Goal: Use online tool/utility: Utilize a website feature to perform a specific function

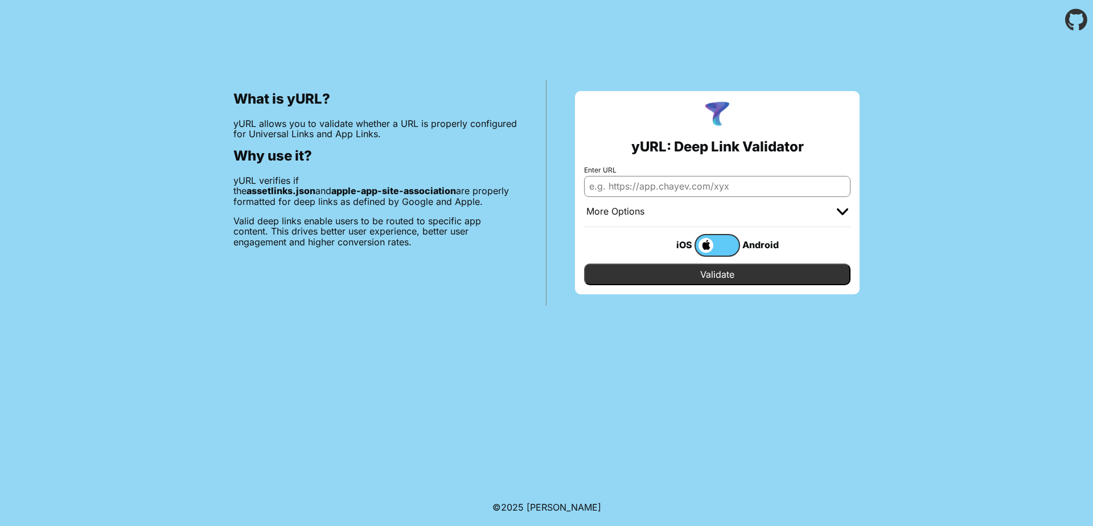
click at [673, 182] on input "Enter URL" at bounding box center [717, 186] width 266 height 20
paste input "[URL][DOMAIN_NAME]"
type input "[URL][DOMAIN_NAME]"
click at [724, 241] on label at bounding box center [718, 245] width 46 height 23
click at [0, 0] on input "checkbox" at bounding box center [0, 0] width 0 height 0
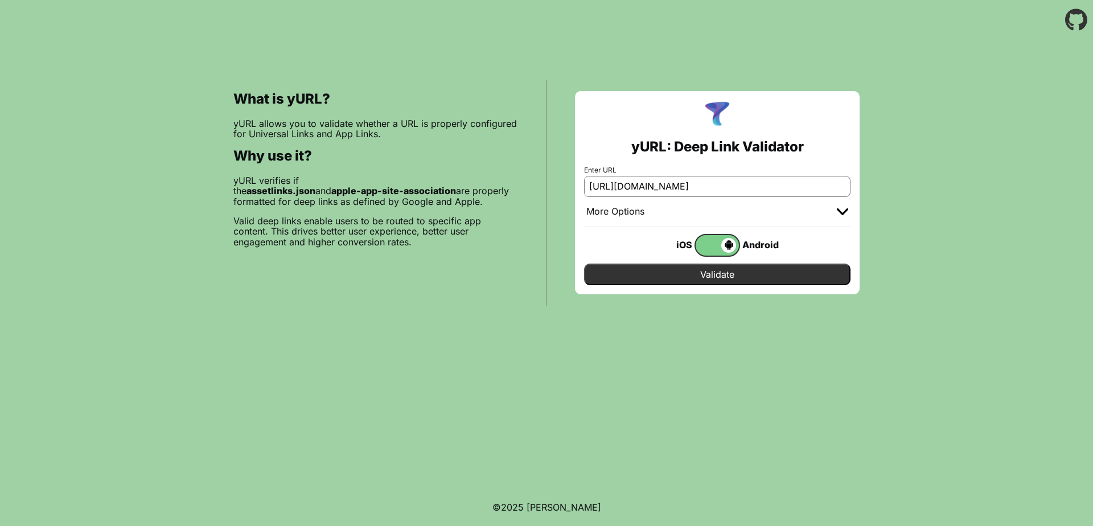
click at [839, 216] on div at bounding box center [842, 211] width 11 height 11
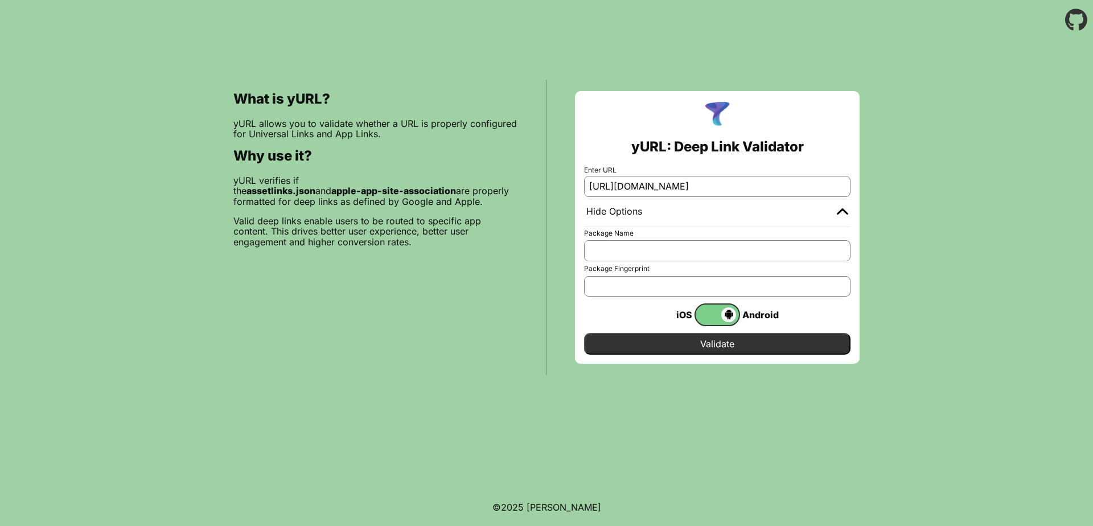
click at [647, 257] on input "Package Name" at bounding box center [717, 250] width 266 height 20
paste input "[DOMAIN_NAME]"
type input "[DOMAIN_NAME]"
